Goal: Navigation & Orientation: Find specific page/section

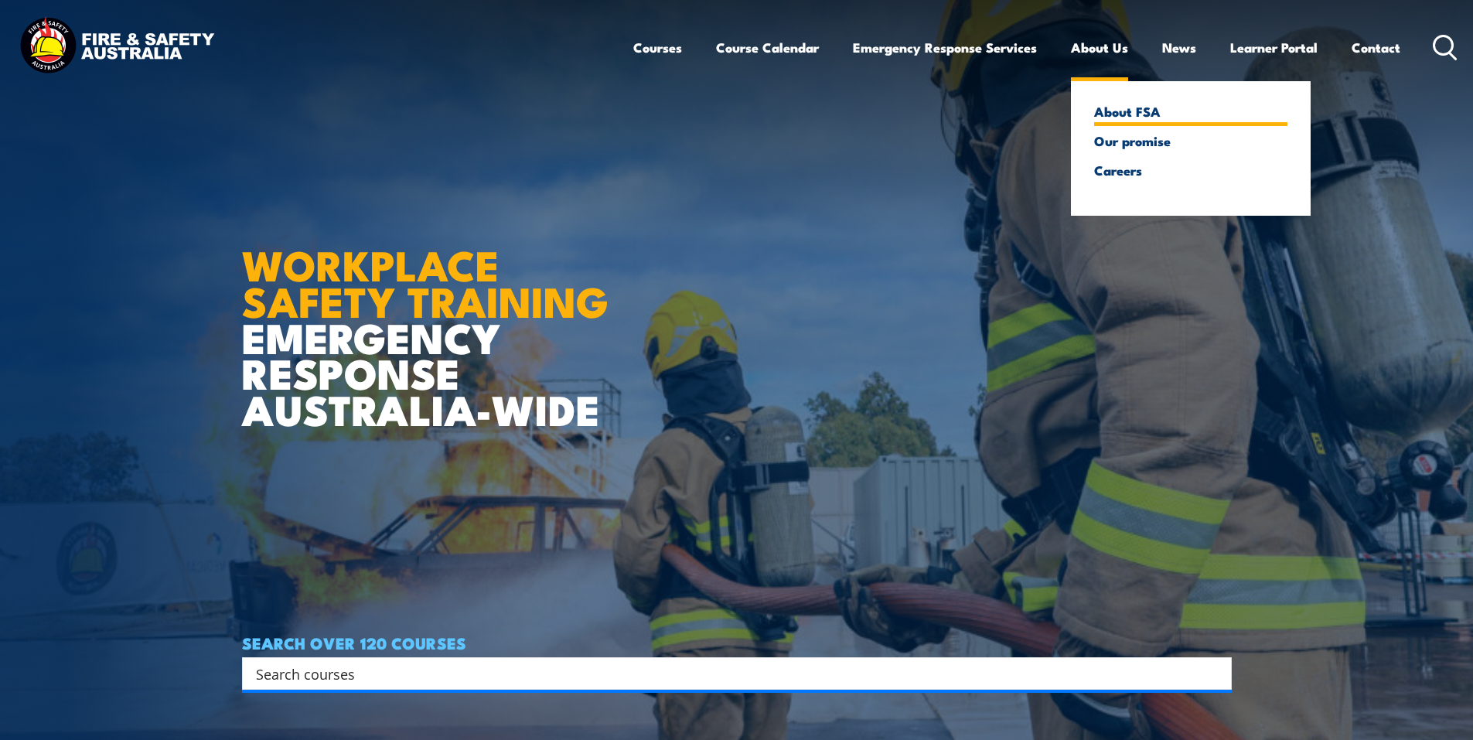
click at [1130, 109] on link "About FSA" at bounding box center [1190, 111] width 193 height 14
